Goal: Task Accomplishment & Management: Complete application form

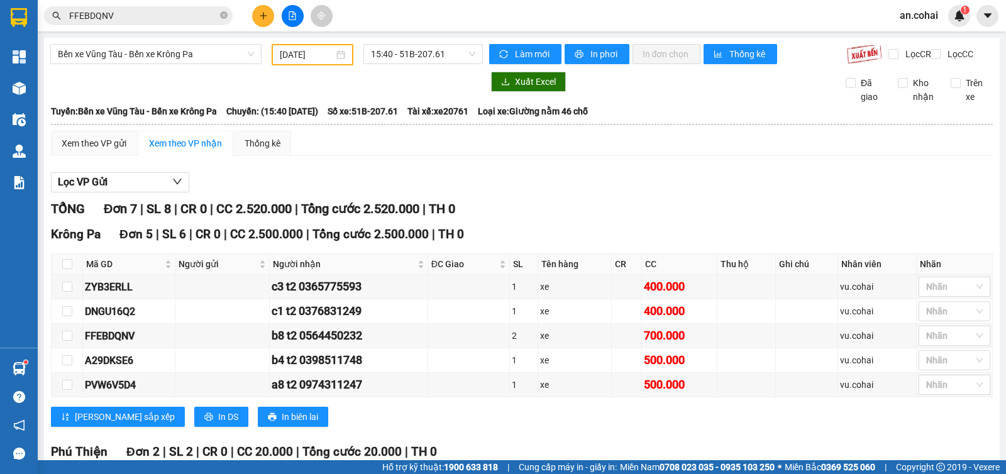
scroll to position [151, 0]
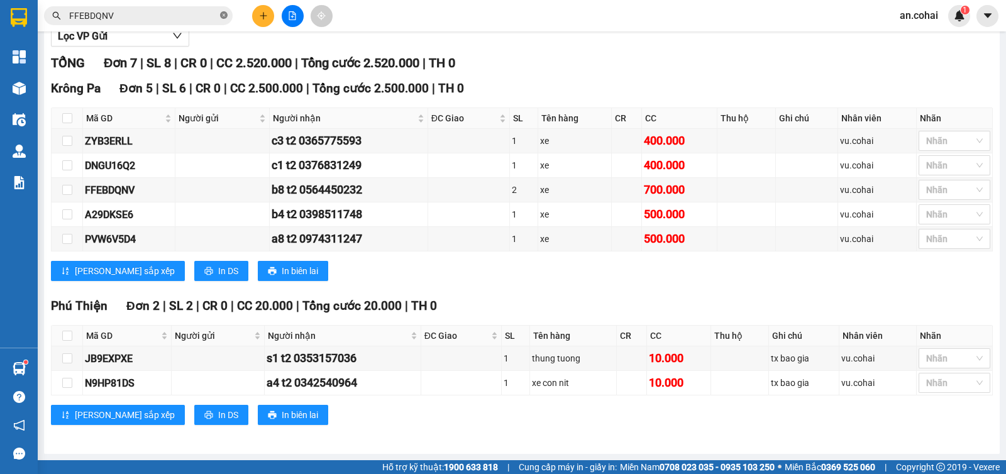
click at [223, 14] on icon "close-circle" at bounding box center [224, 15] width 8 height 8
click at [266, 21] on button at bounding box center [263, 16] width 22 height 22
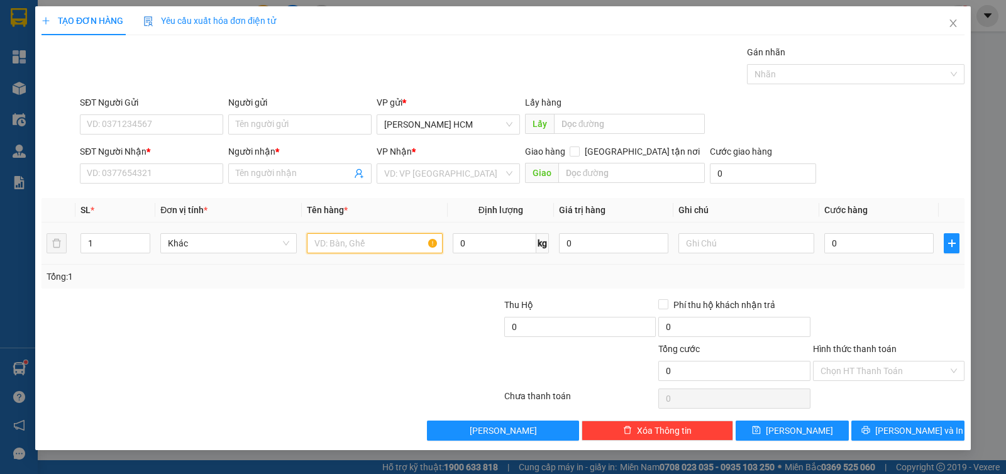
click at [335, 248] on input "text" at bounding box center [375, 243] width 136 height 20
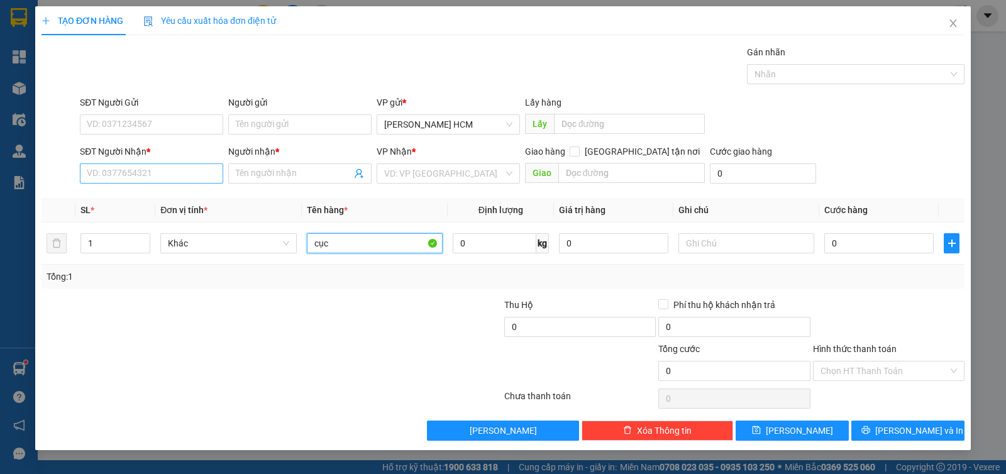
type input "cục"
click at [108, 174] on input "SĐT Người Nhận *" at bounding box center [151, 174] width 143 height 20
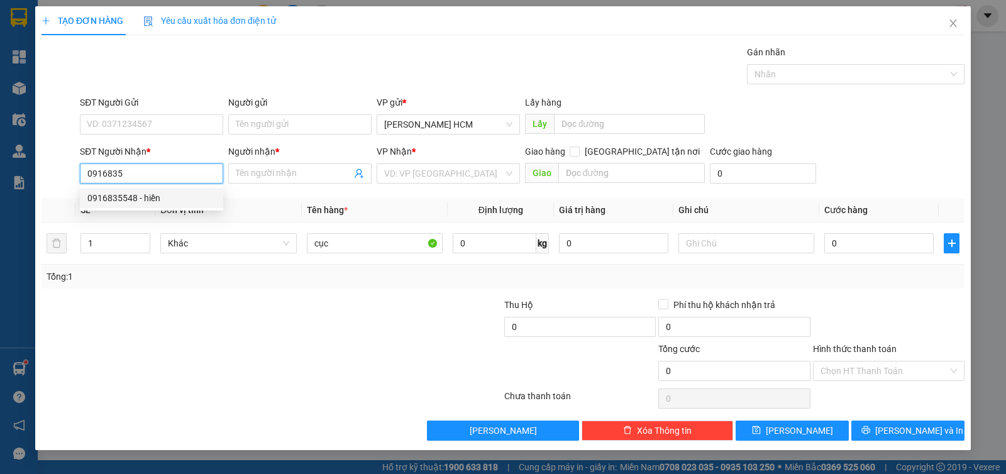
click at [157, 196] on div "0916835548 - hiền" at bounding box center [151, 198] width 128 height 14
type input "0916835548"
type input "hiền"
type input "0916835548"
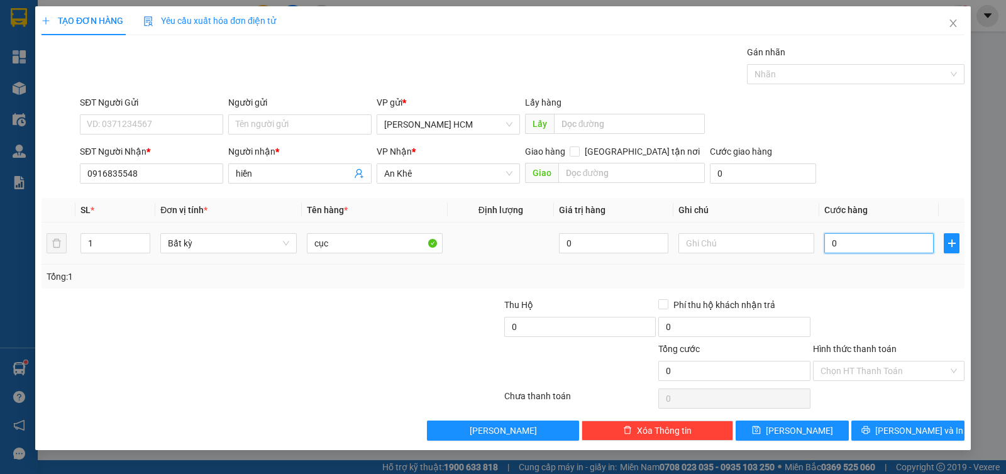
click at [836, 243] on input "0" at bounding box center [878, 243] width 109 height 20
click at [832, 245] on input "0" at bounding box center [878, 243] width 109 height 20
type input "60"
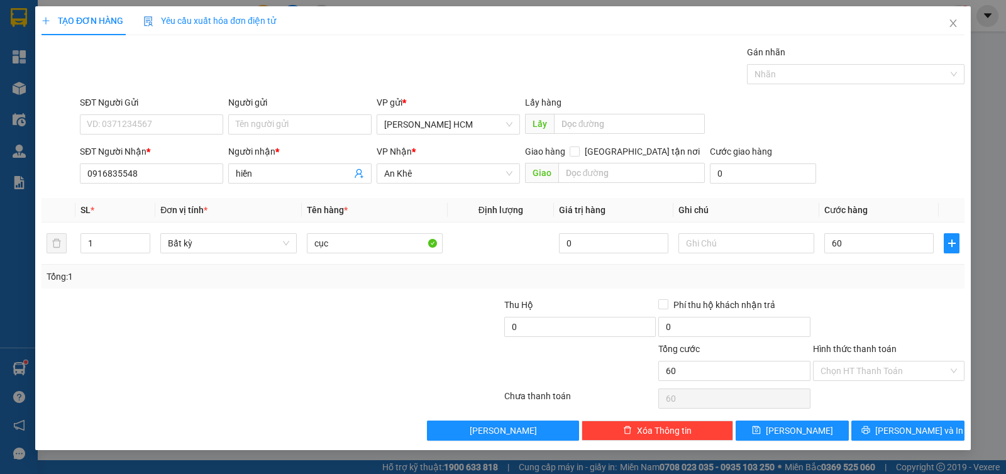
type input "60.000"
click at [842, 189] on div "Transit Pickup Surcharge Ids Transit Deliver Surcharge Ids Transit Deliver Surc…" at bounding box center [503, 243] width 923 height 396
click at [802, 426] on span "[PERSON_NAME]" at bounding box center [799, 431] width 67 height 14
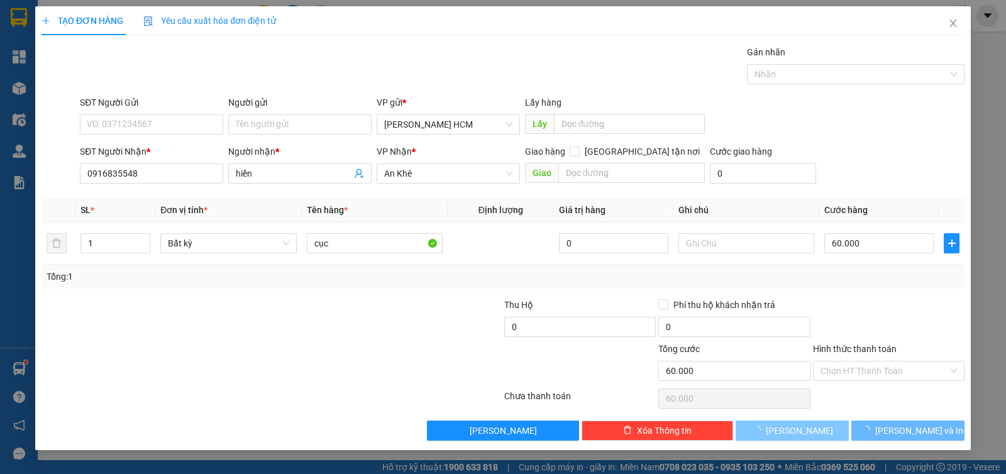
type input "0"
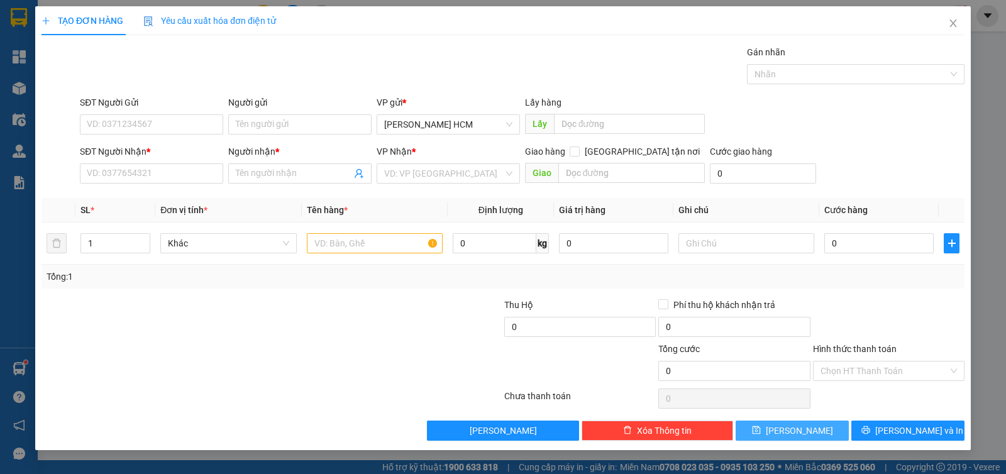
click at [736, 421] on button "[PERSON_NAME]" at bounding box center [792, 431] width 113 height 20
